Goal: Ask a question

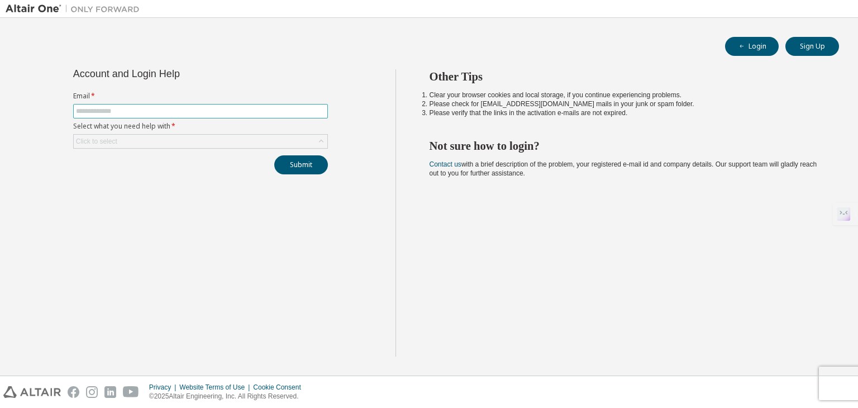
click at [194, 115] on input "text" at bounding box center [200, 111] width 249 height 9
type input "**********"
click at [268, 146] on div "Click to select" at bounding box center [201, 141] width 254 height 13
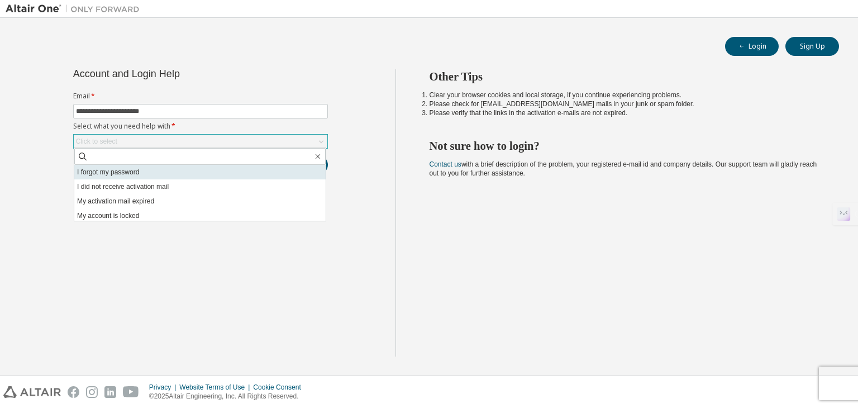
click at [252, 169] on li "I forgot my password" at bounding box center [200, 172] width 252 height 15
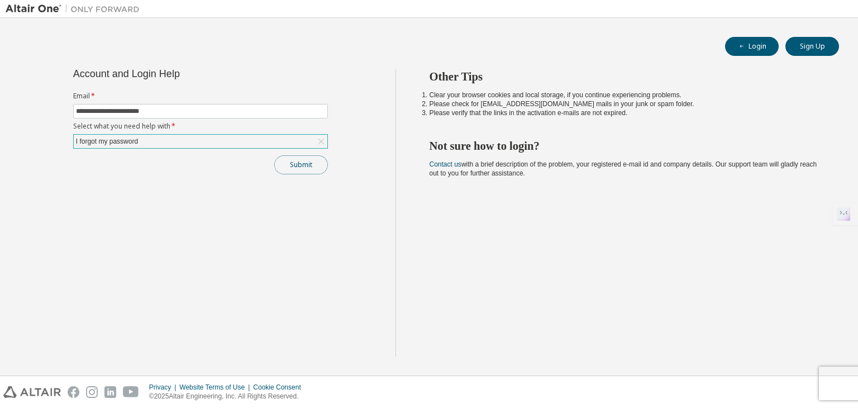
click at [293, 164] on button "Submit" at bounding box center [301, 164] width 54 height 19
click at [303, 167] on button "Submit" at bounding box center [301, 164] width 54 height 19
